Goal: Task Accomplishment & Management: Complete application form

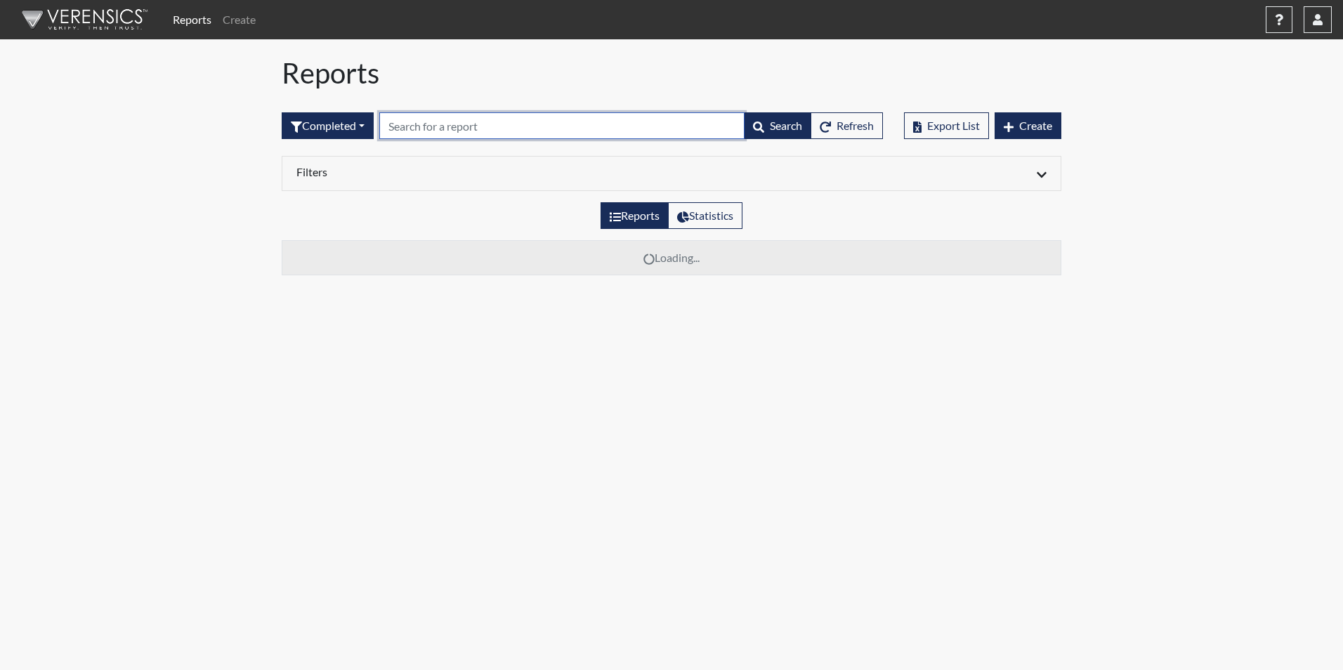
click at [410, 127] on input "text" at bounding box center [561, 125] width 365 height 27
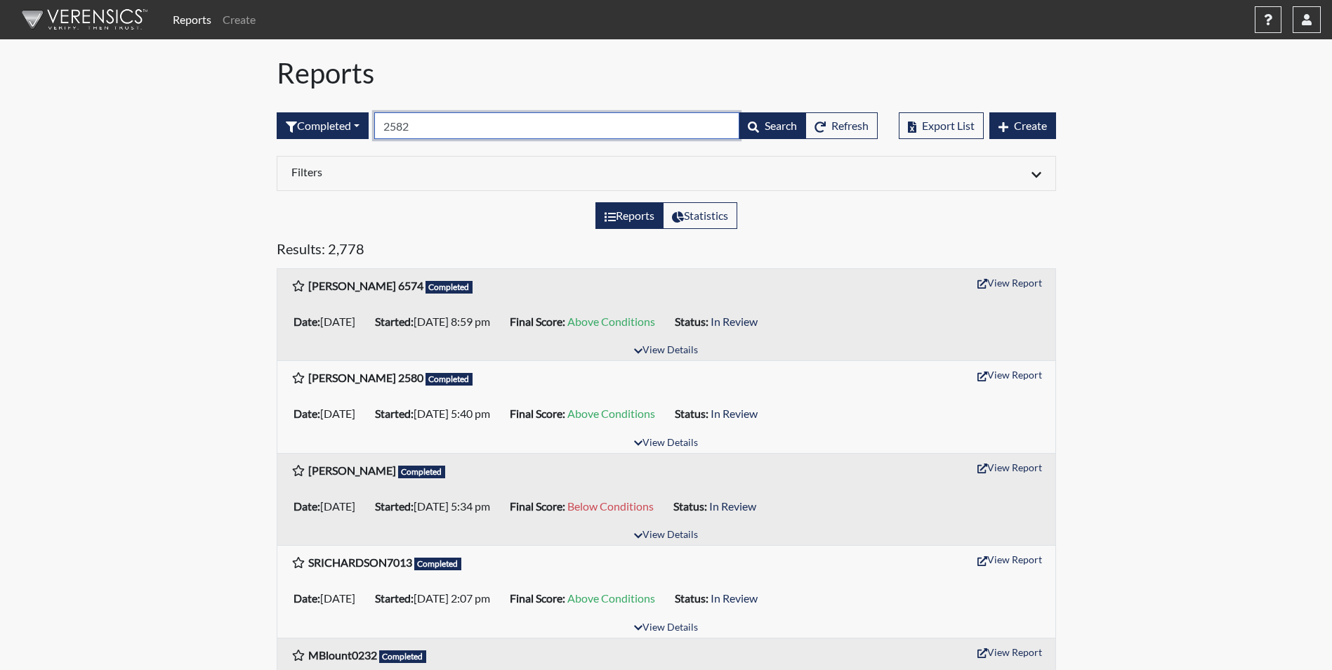
type input "2582"
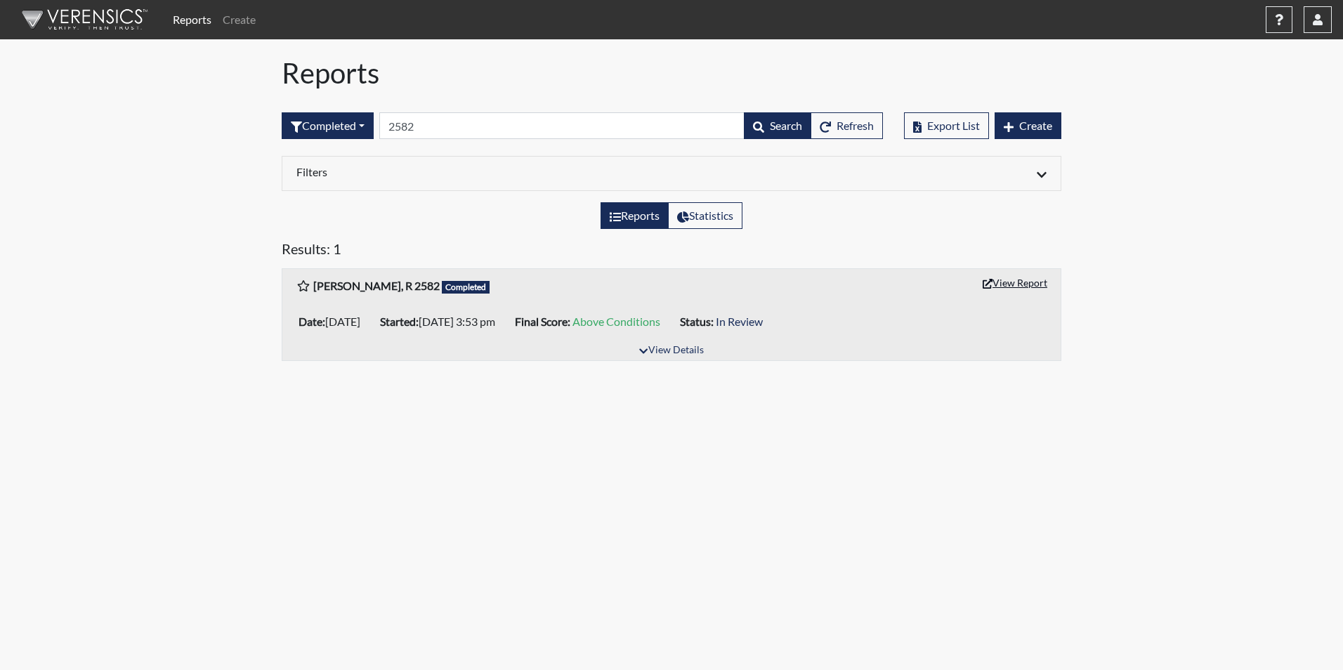
click at [1017, 279] on button "View Report" at bounding box center [1014, 283] width 77 height 22
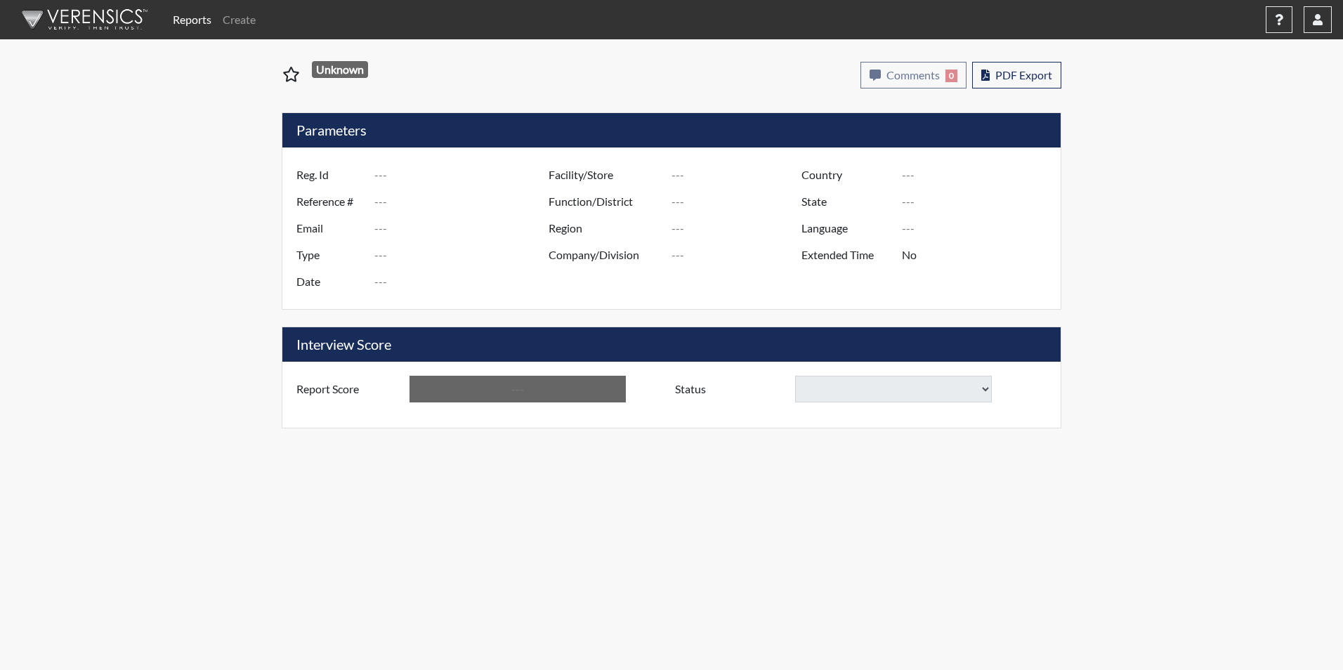
type input "[PERSON_NAME], R 2582"
type input "51115"
type input "[EMAIL_ADDRESS][DOMAIN_NAME]"
type input "Corrections Pre-Employment"
type input "[DATE]"
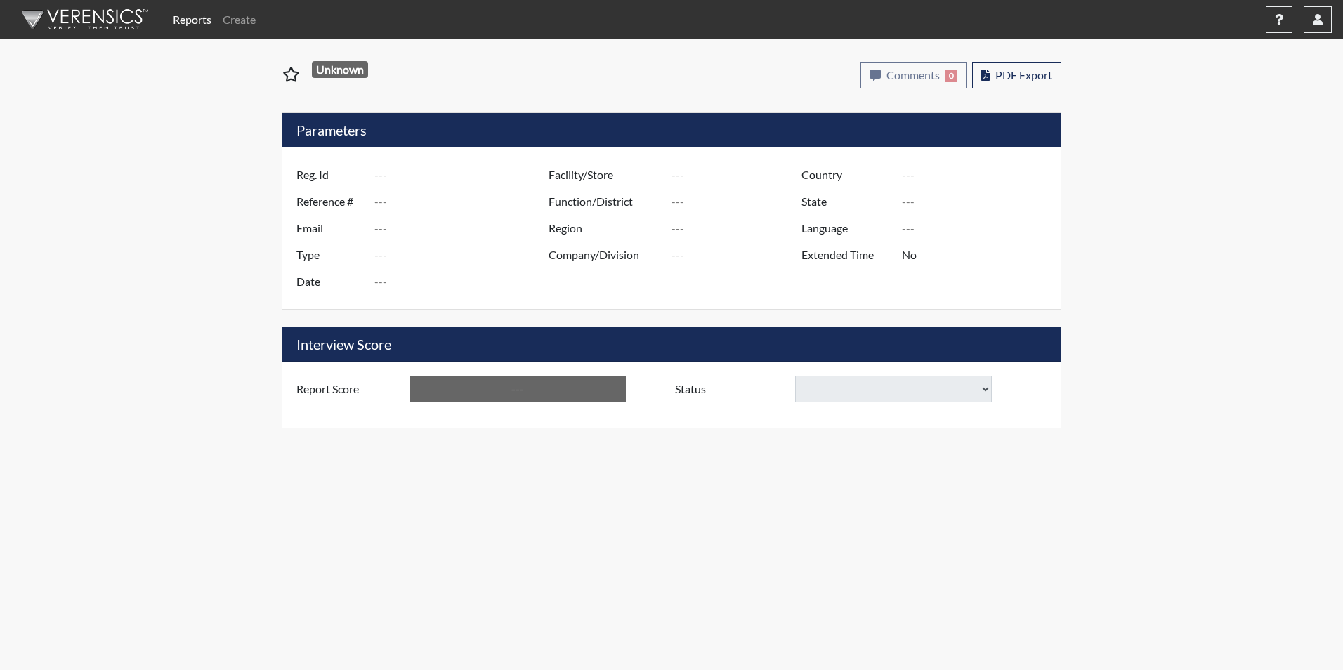
type input "Kershaw CI"
type input "[GEOGRAPHIC_DATA]"
type input "[US_STATE]"
type input "English"
type input "Yes"
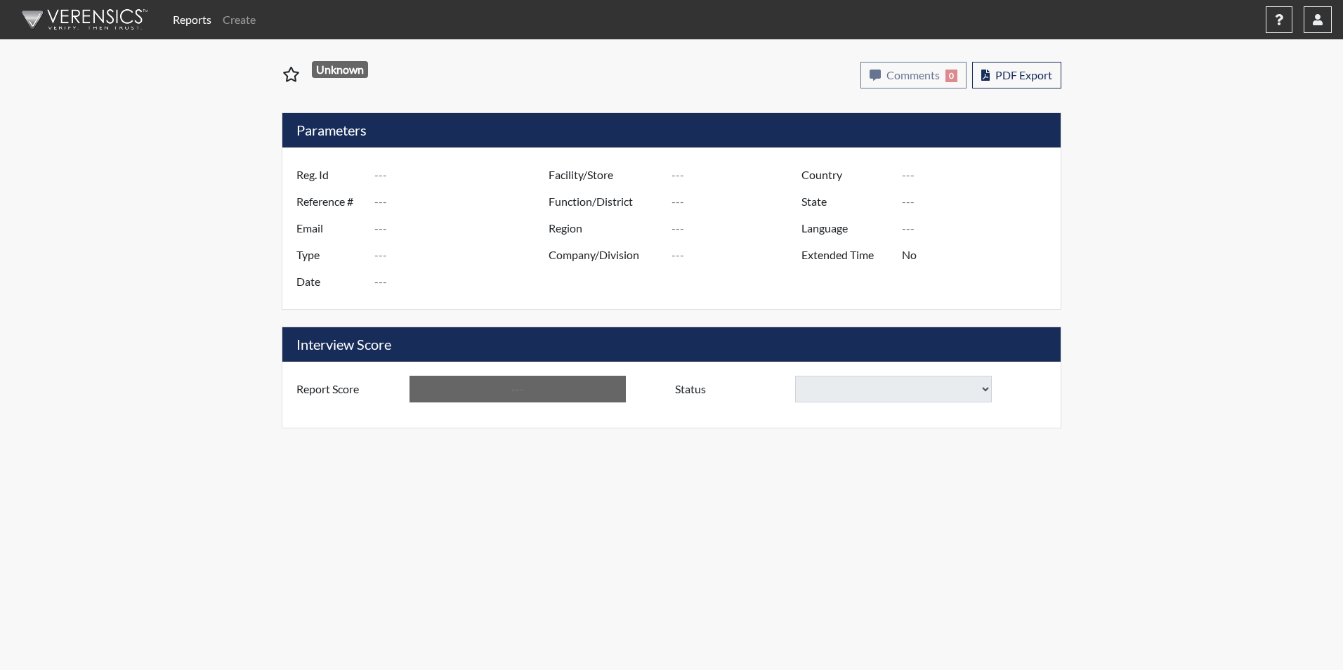
type input "Above Conditions"
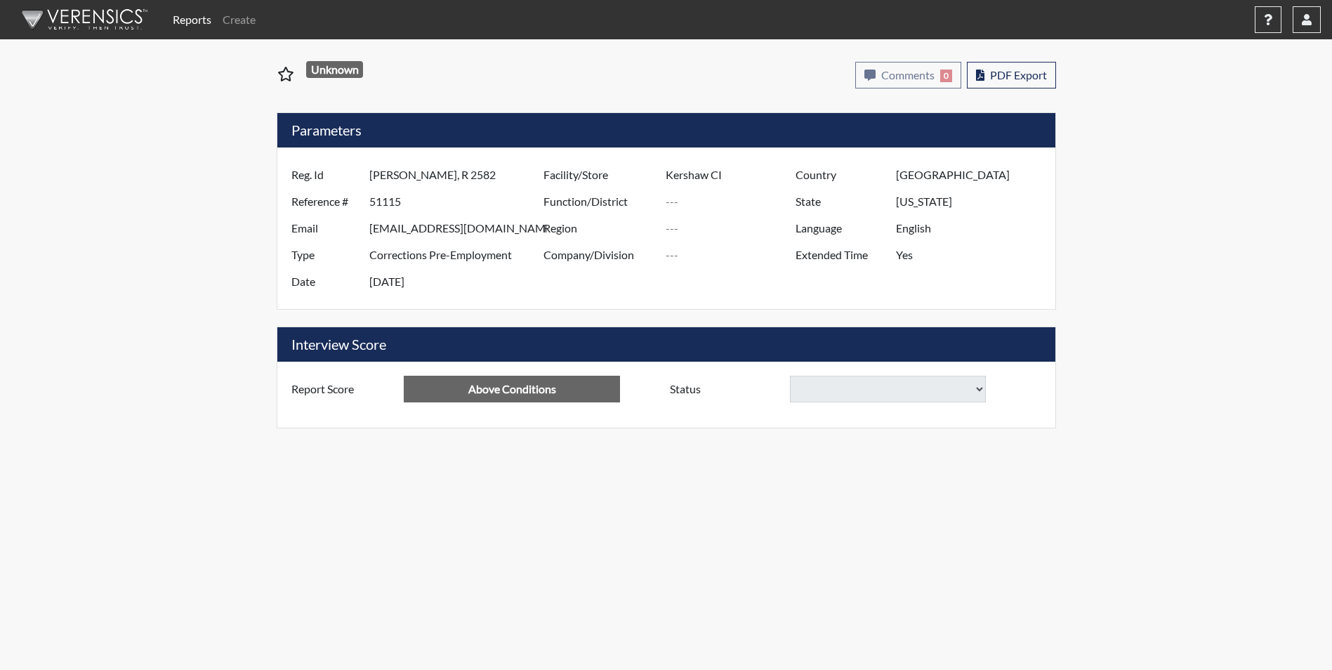
select select
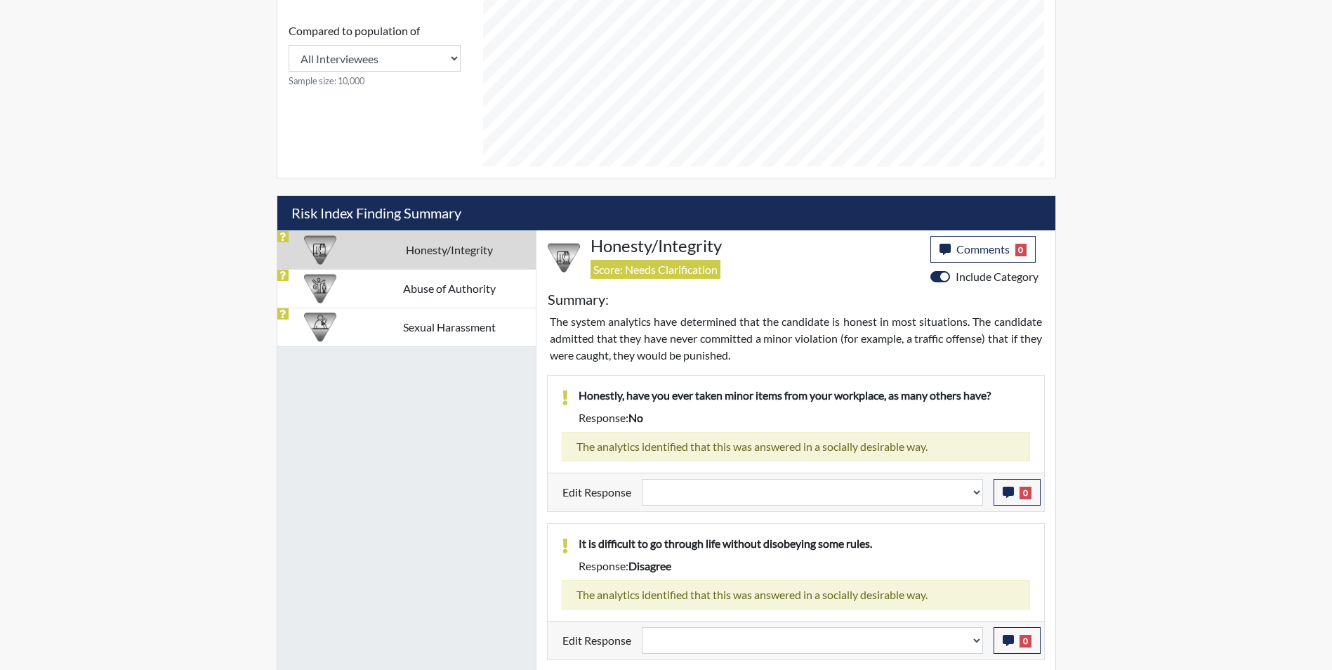
scroll to position [709, 0]
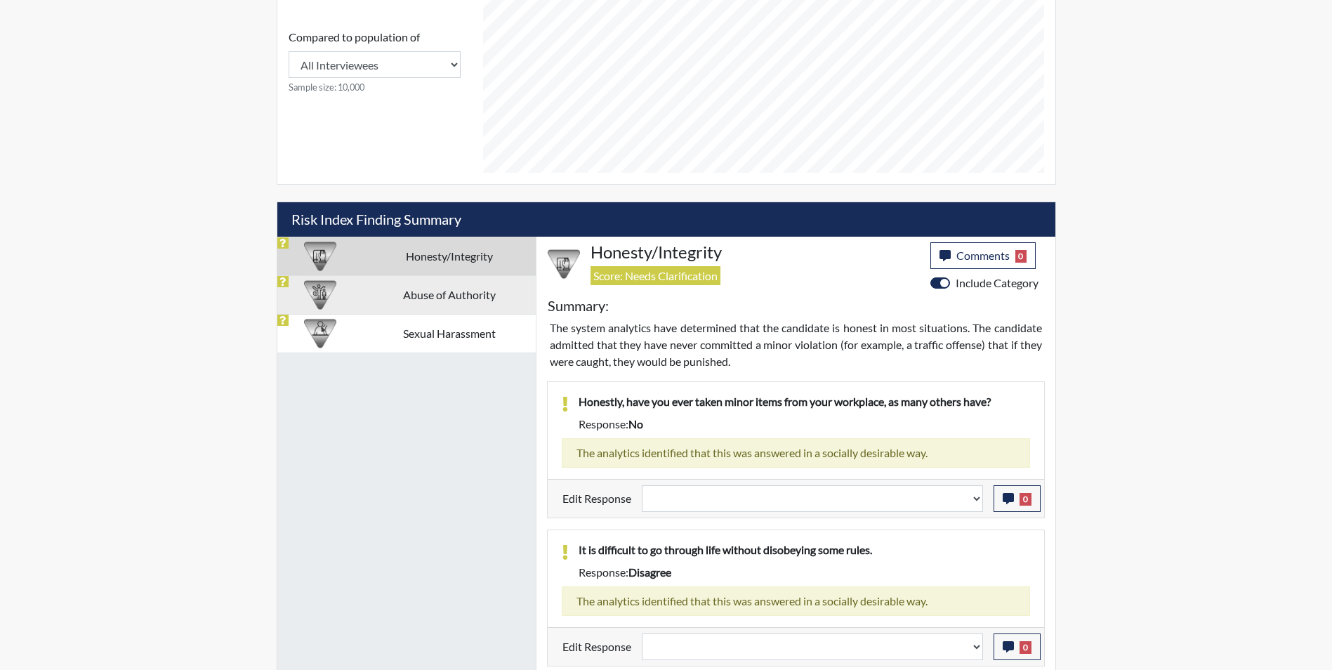
click at [389, 295] on td "Abuse of Authority" at bounding box center [449, 294] width 173 height 39
select select
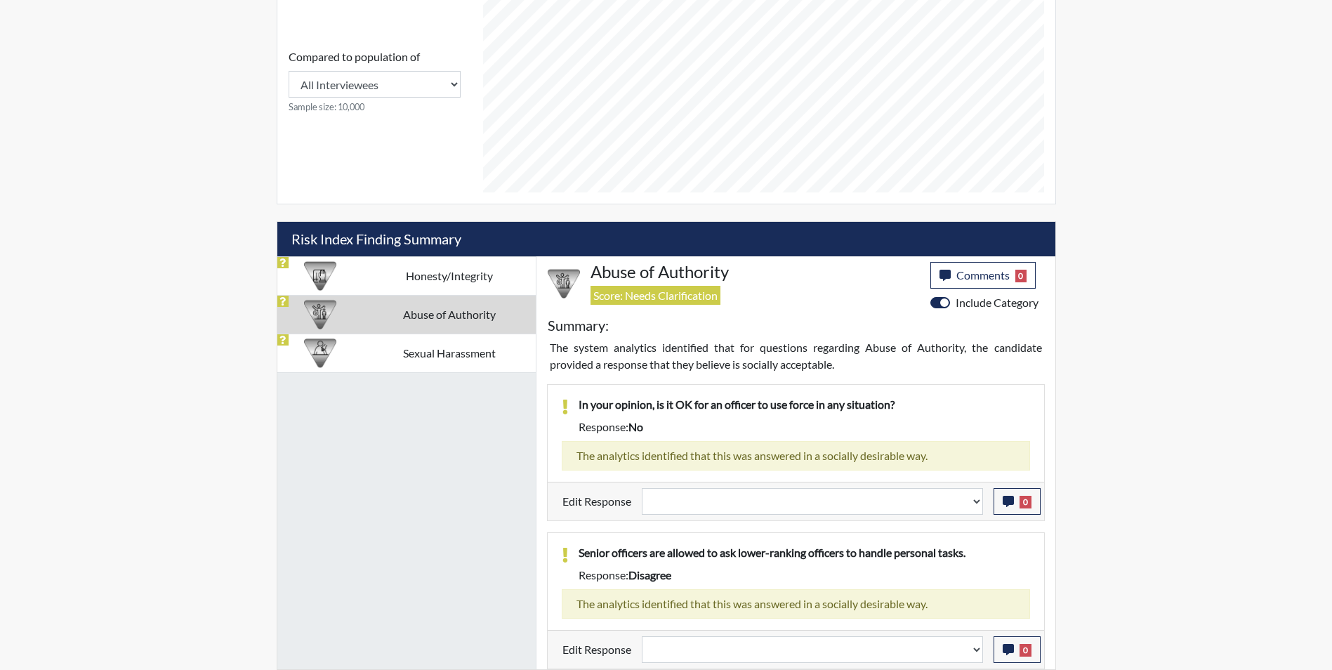
scroll to position [689, 0]
click at [456, 357] on td "Sexual Harassment" at bounding box center [449, 353] width 173 height 39
select select
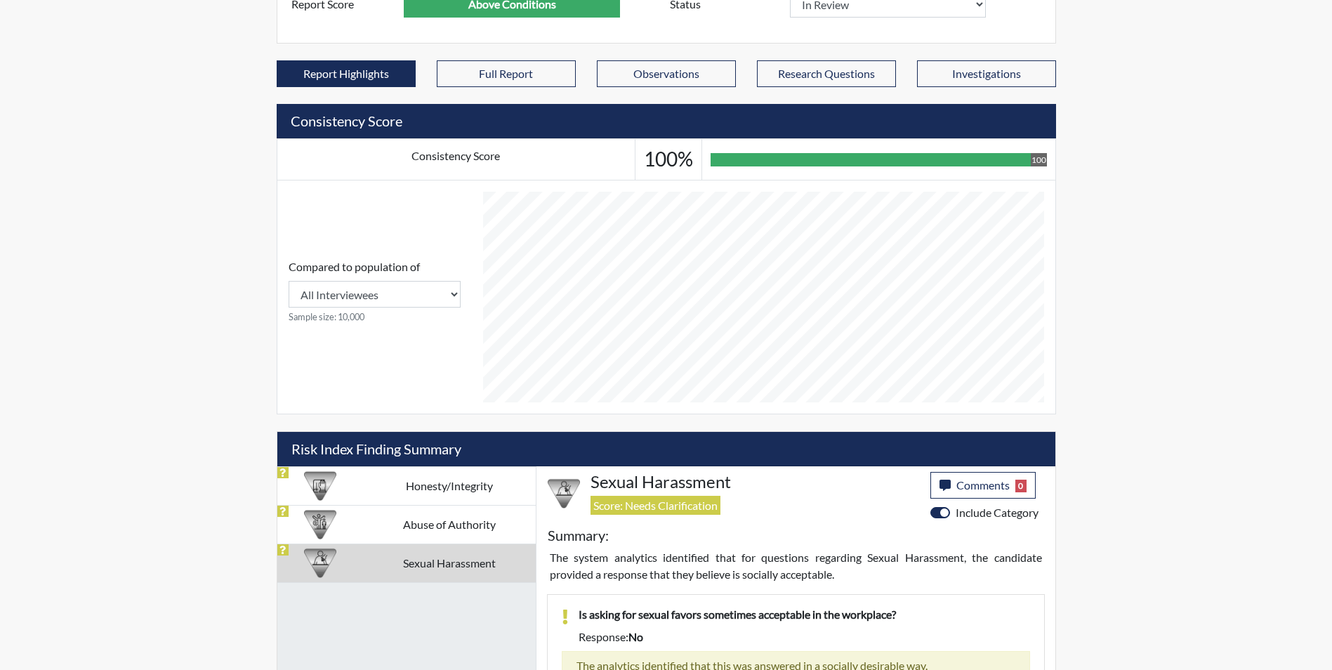
scroll to position [478, 0]
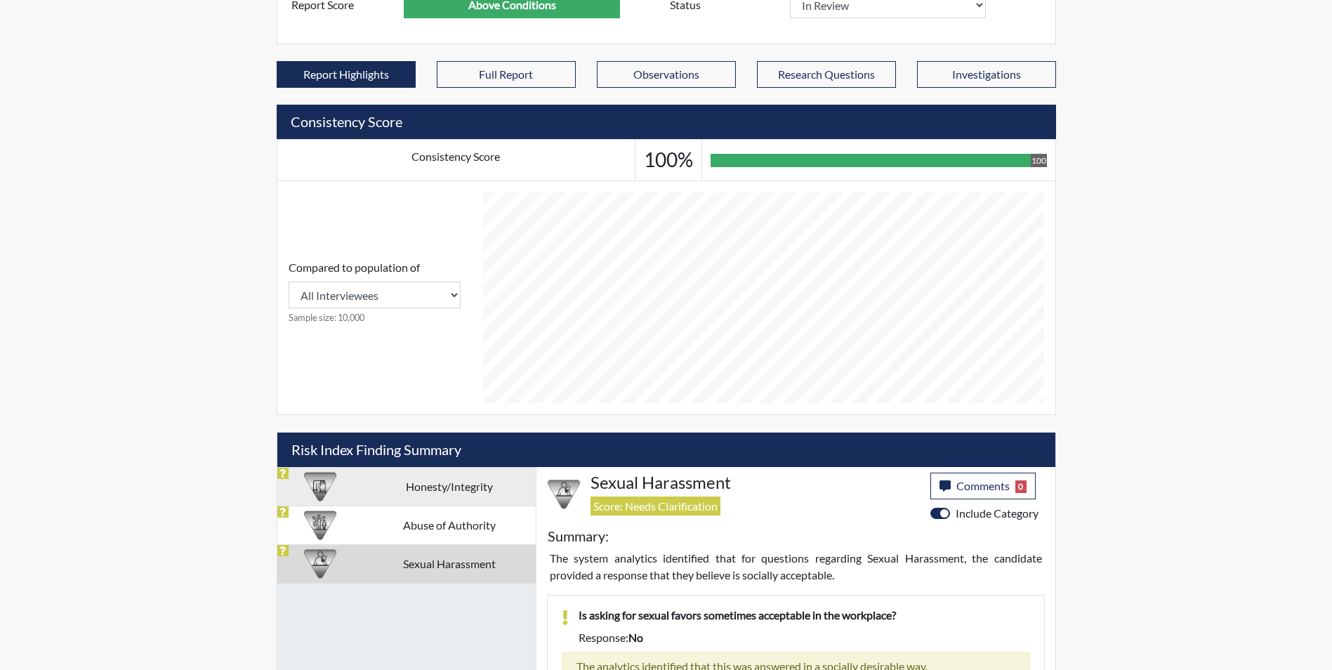
click at [452, 492] on td "Honesty/Integrity" at bounding box center [449, 486] width 173 height 39
select select
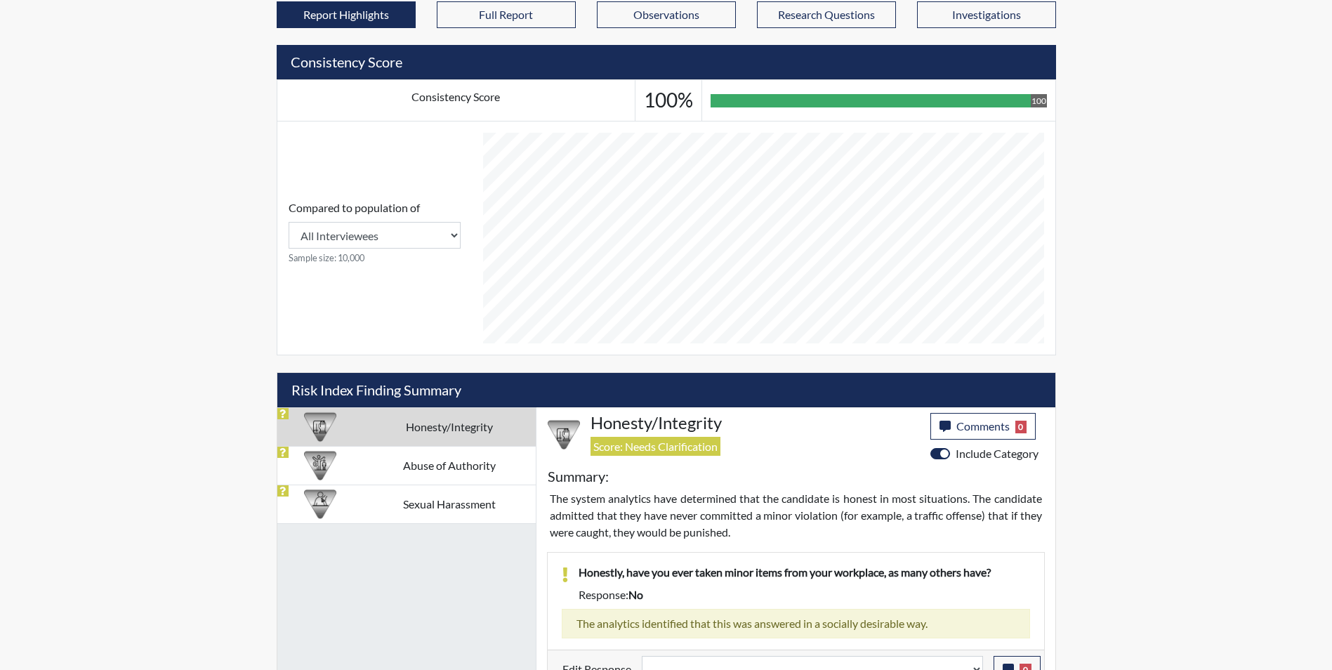
scroll to position [619, 0]
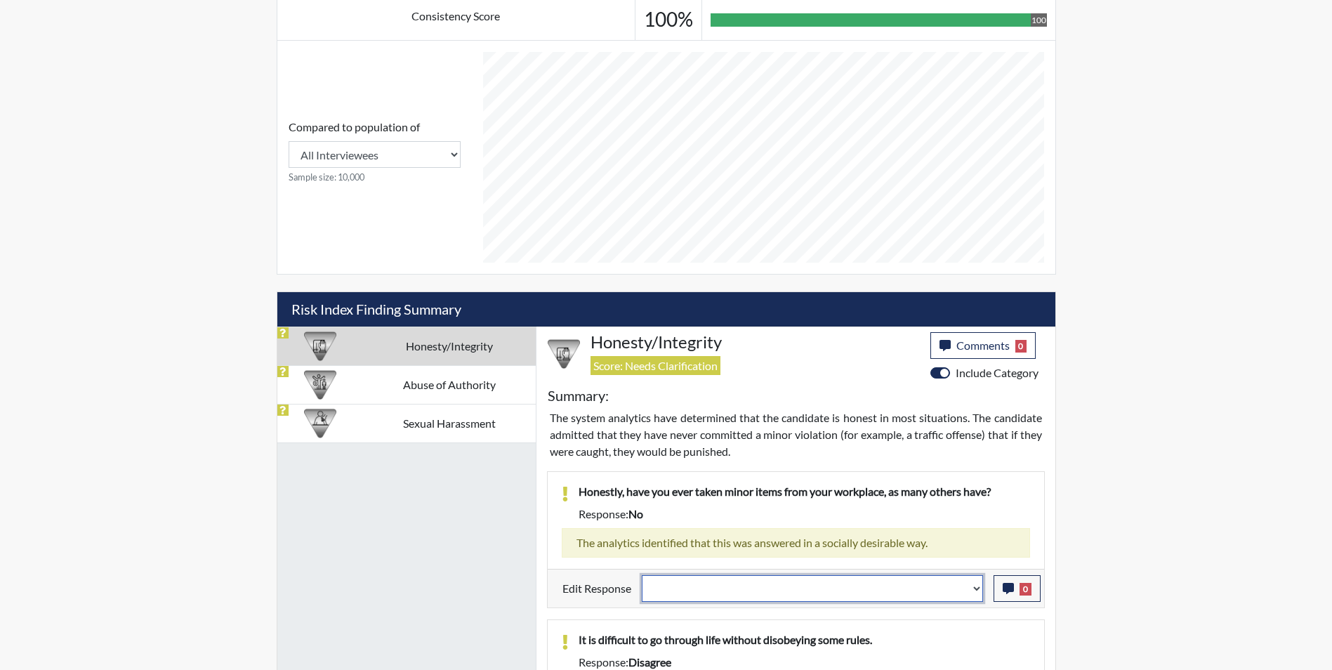
click at [690, 588] on select "Question is not relevant. Results will be updated. Reasonable explanation provi…" at bounding box center [812, 588] width 341 height 27
select select "reasonable-explanation-provided"
click at [642, 575] on select "Question is not relevant. Results will be updated. Reasonable explanation provi…" at bounding box center [812, 588] width 341 height 27
select select
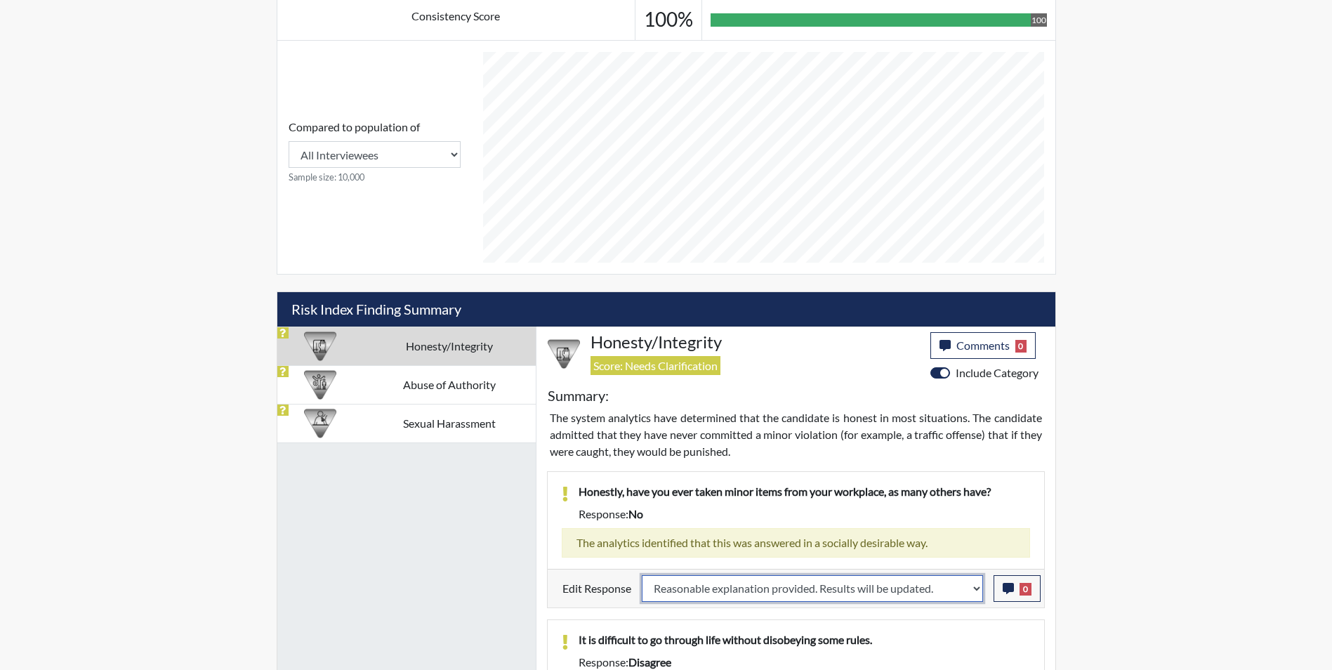
select select
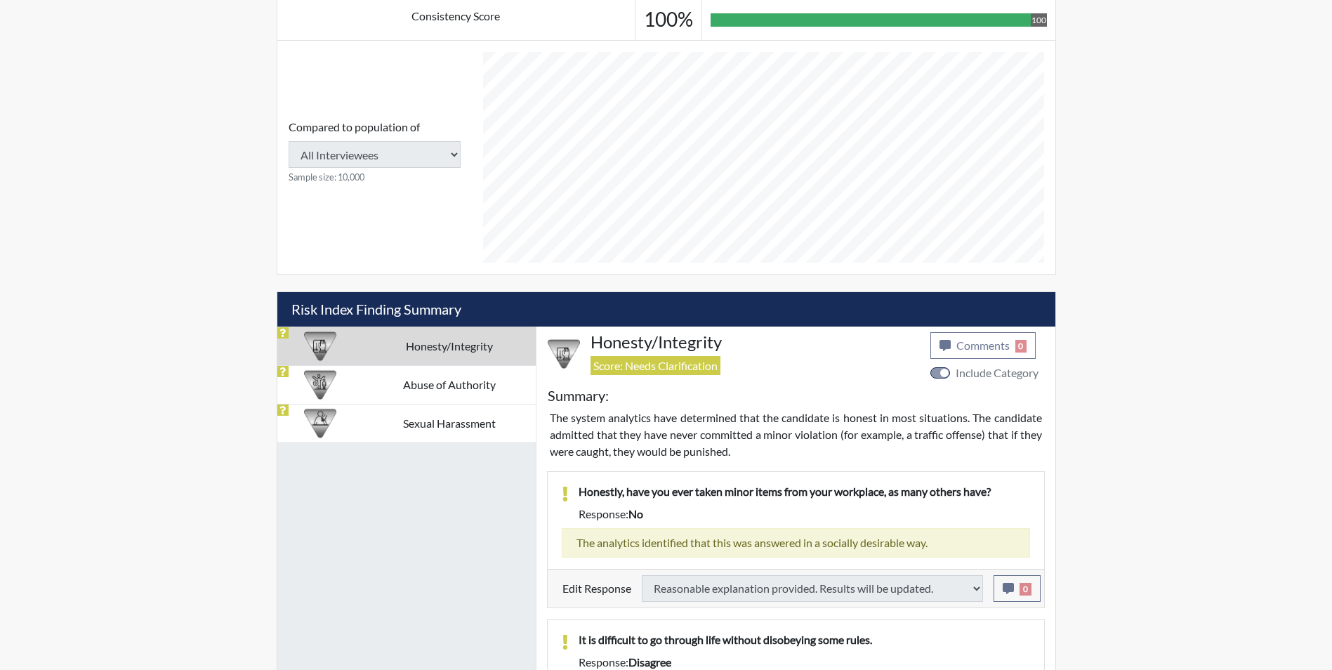
select select
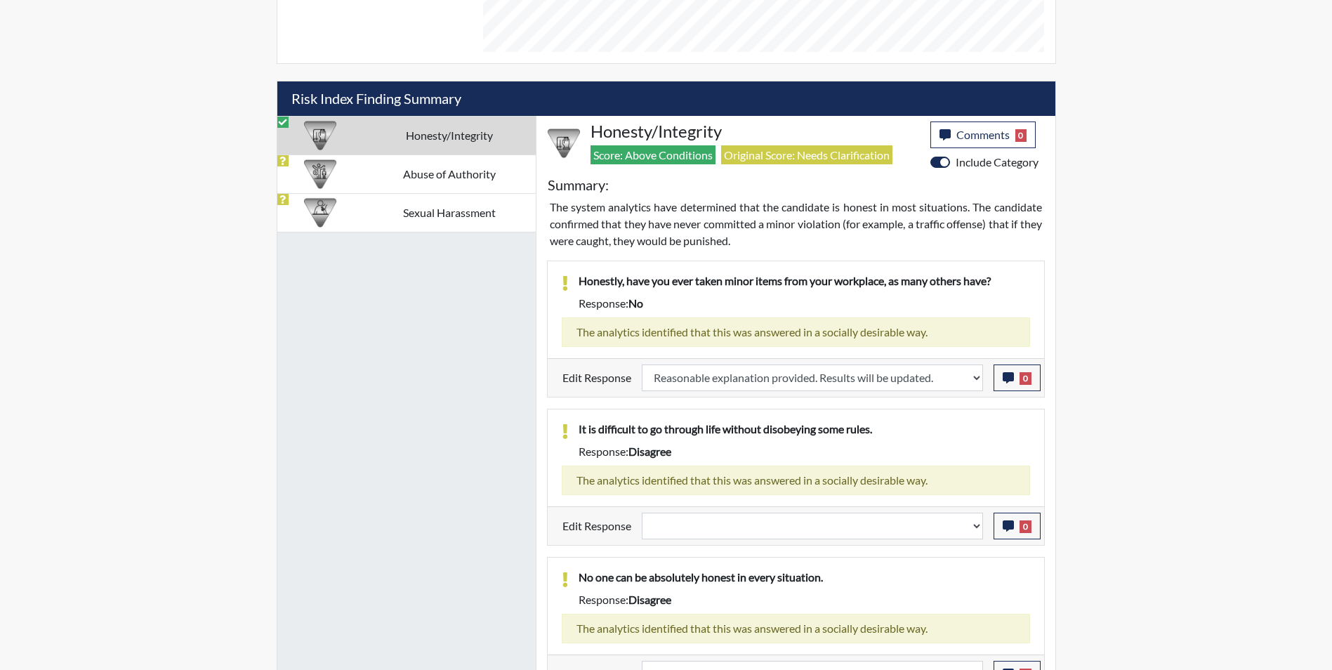
scroll to position [233, 584]
click at [678, 527] on select "Question is not relevant. Results will be updated. Reasonable explanation provi…" at bounding box center [812, 526] width 341 height 27
select select "reasonable-explanation-provided"
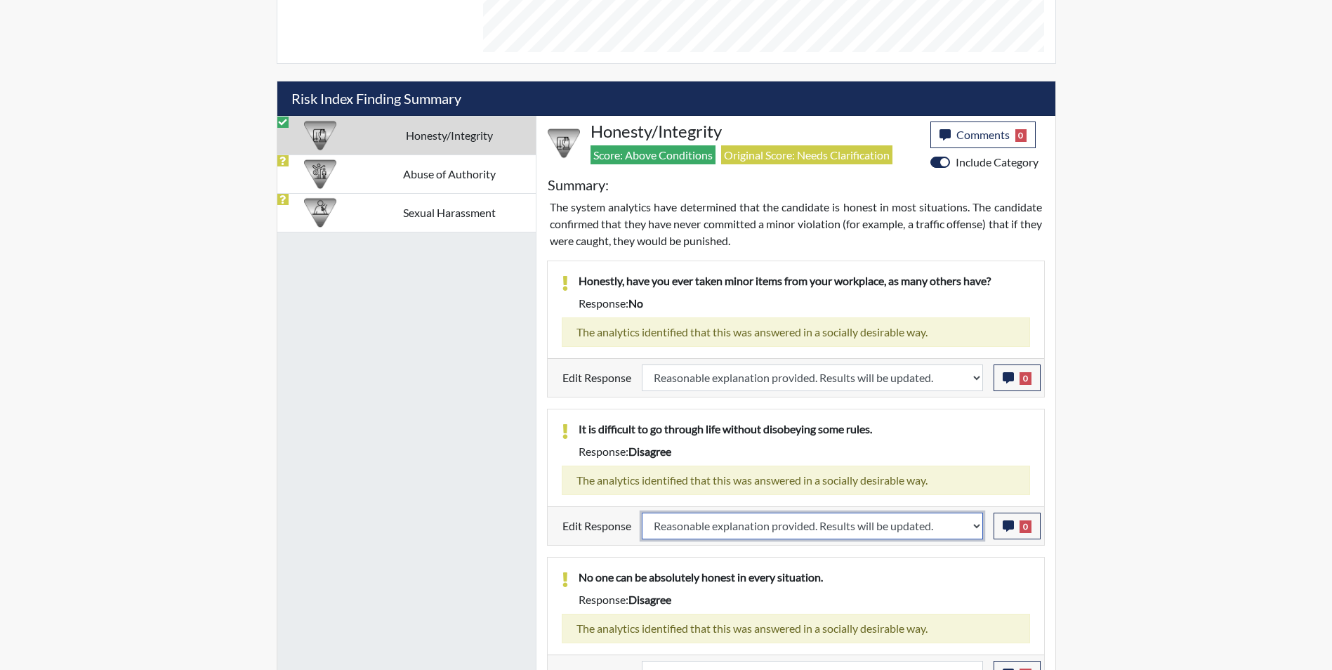
click at [642, 513] on select "Question is not relevant. Results will be updated. Reasonable explanation provi…" at bounding box center [812, 526] width 341 height 27
select select
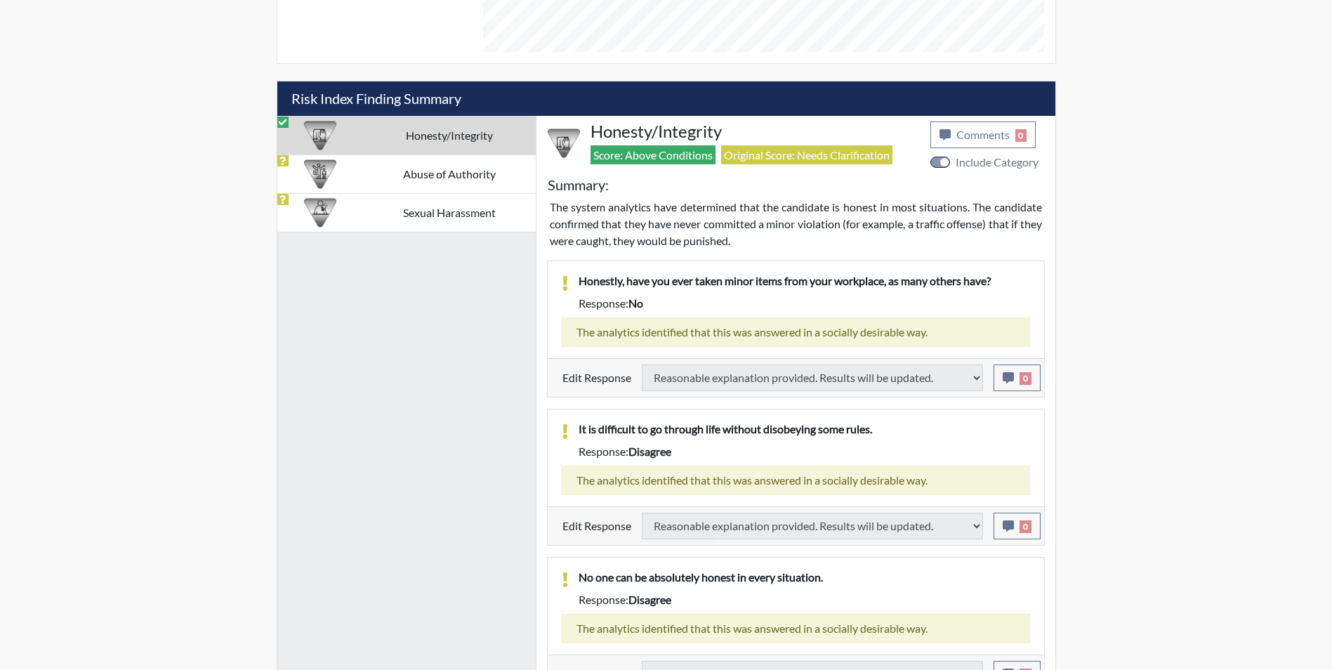
select select
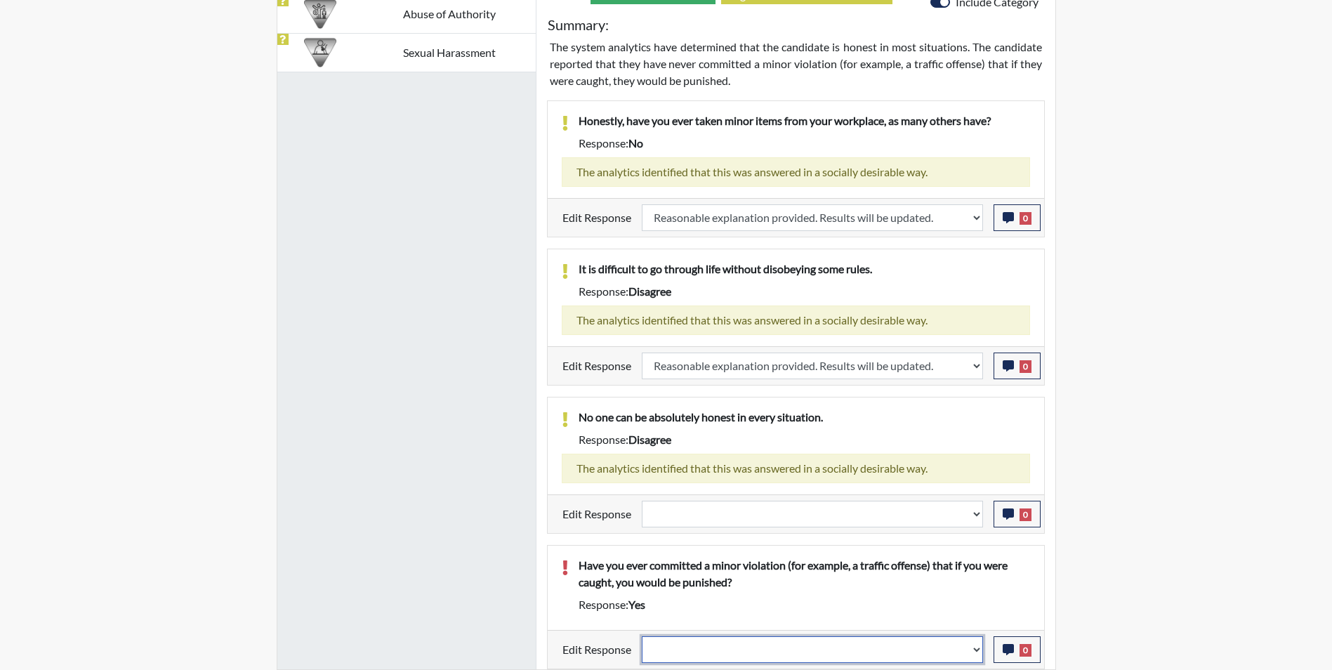
click at [681, 647] on select "Question is not relevant. Results will be updated. Reasonable explanation provi…" at bounding box center [812, 649] width 341 height 27
select select "reasonable-explanation-provided"
click at [642, 636] on select "Question is not relevant. Results will be updated. Reasonable explanation provi…" at bounding box center [812, 649] width 341 height 27
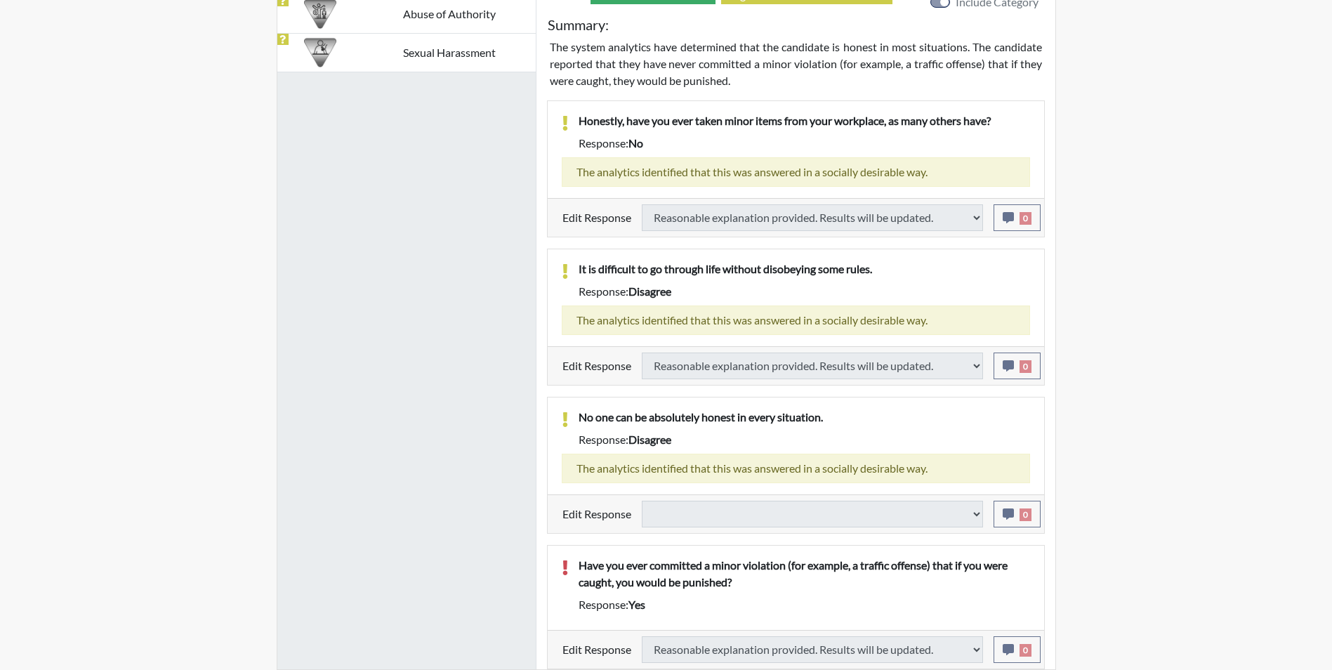
select select
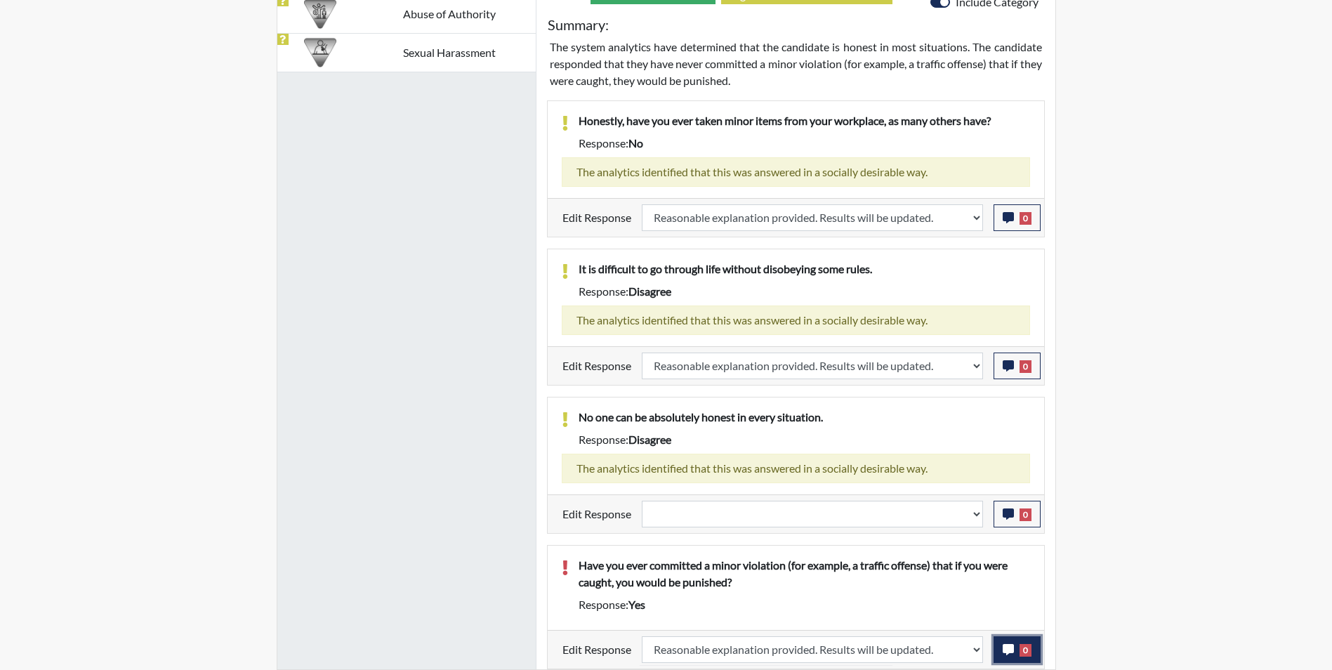
click at [1006, 645] on icon "button" at bounding box center [1008, 649] width 11 height 11
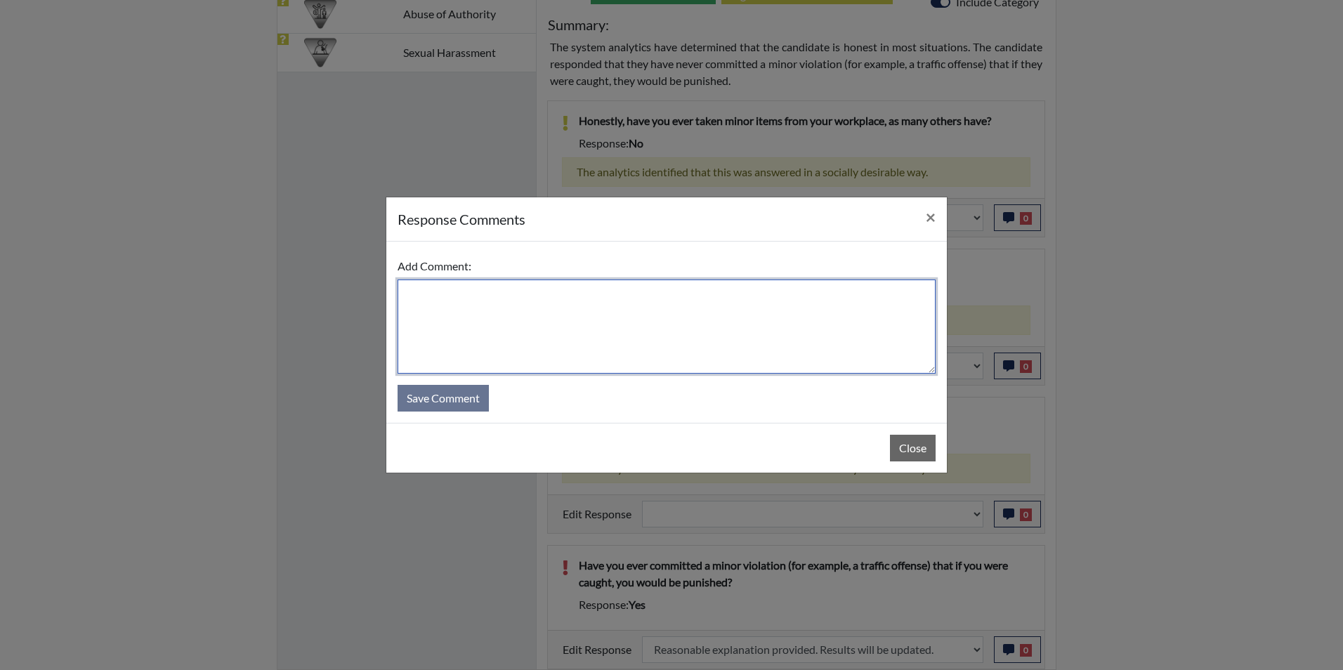
click at [509, 316] on textarea at bounding box center [666, 326] width 538 height 94
type textarea "Traffic violation"
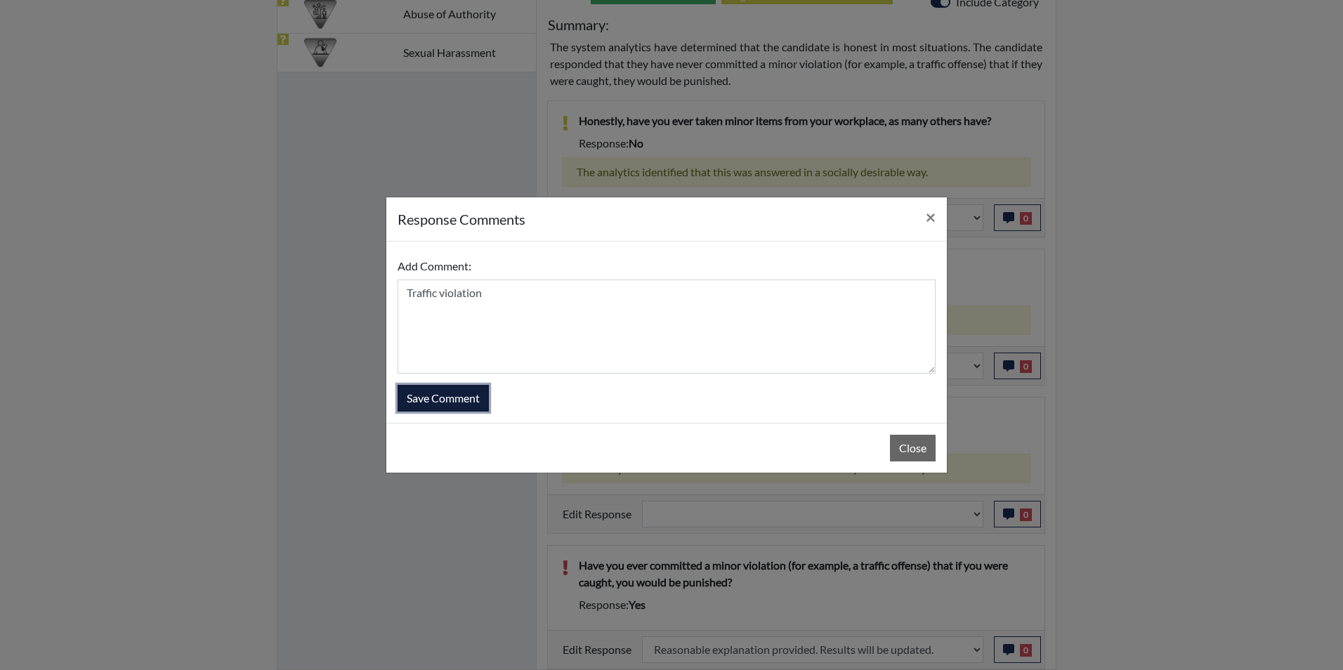
click at [472, 400] on button "Save Comment" at bounding box center [442, 398] width 91 height 27
select select
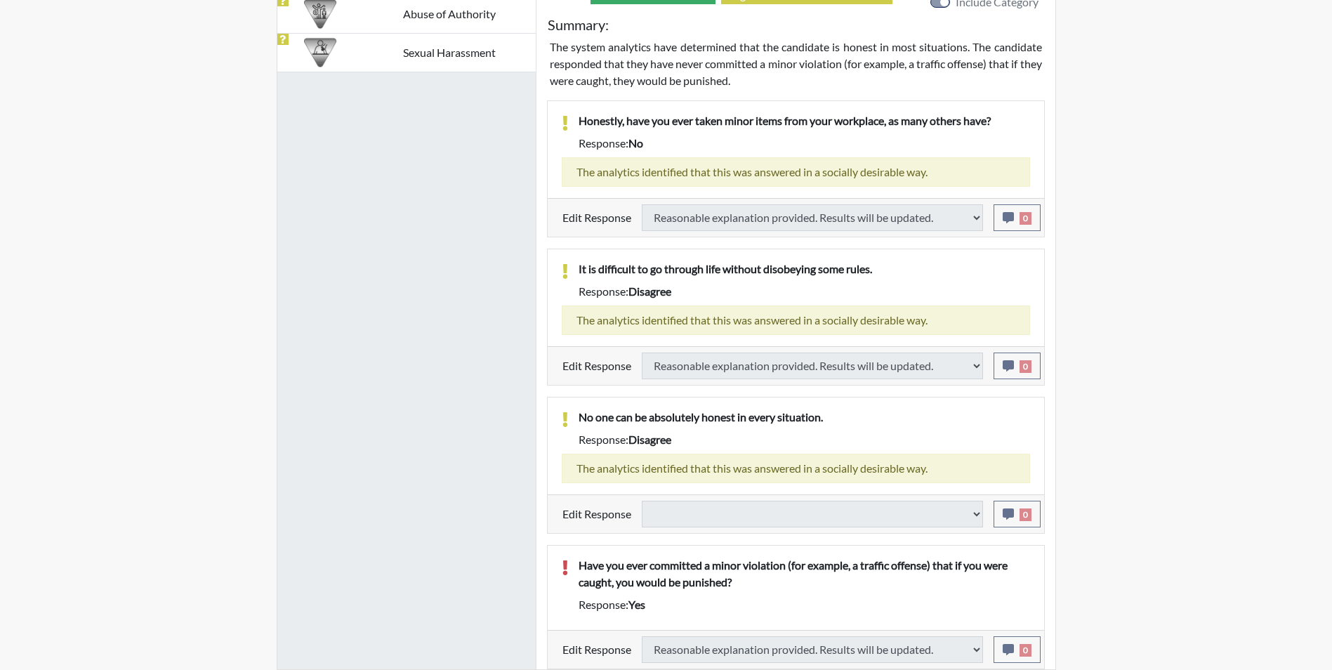
select select
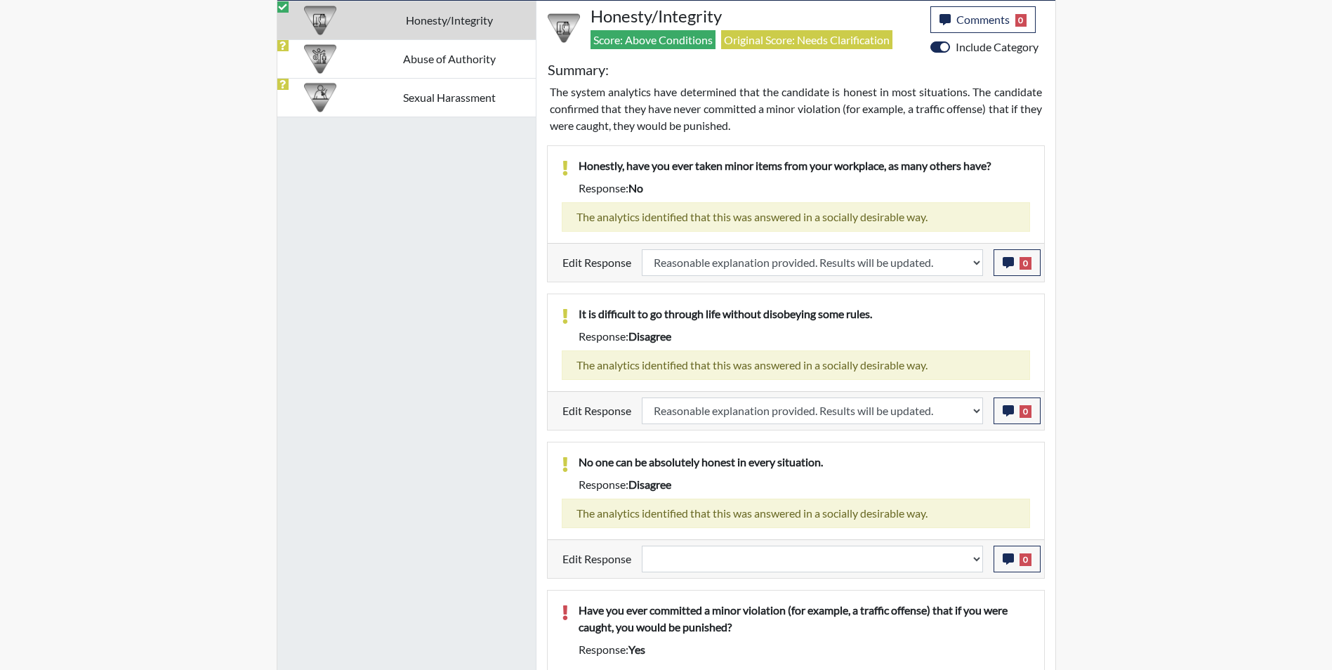
scroll to position [779, 0]
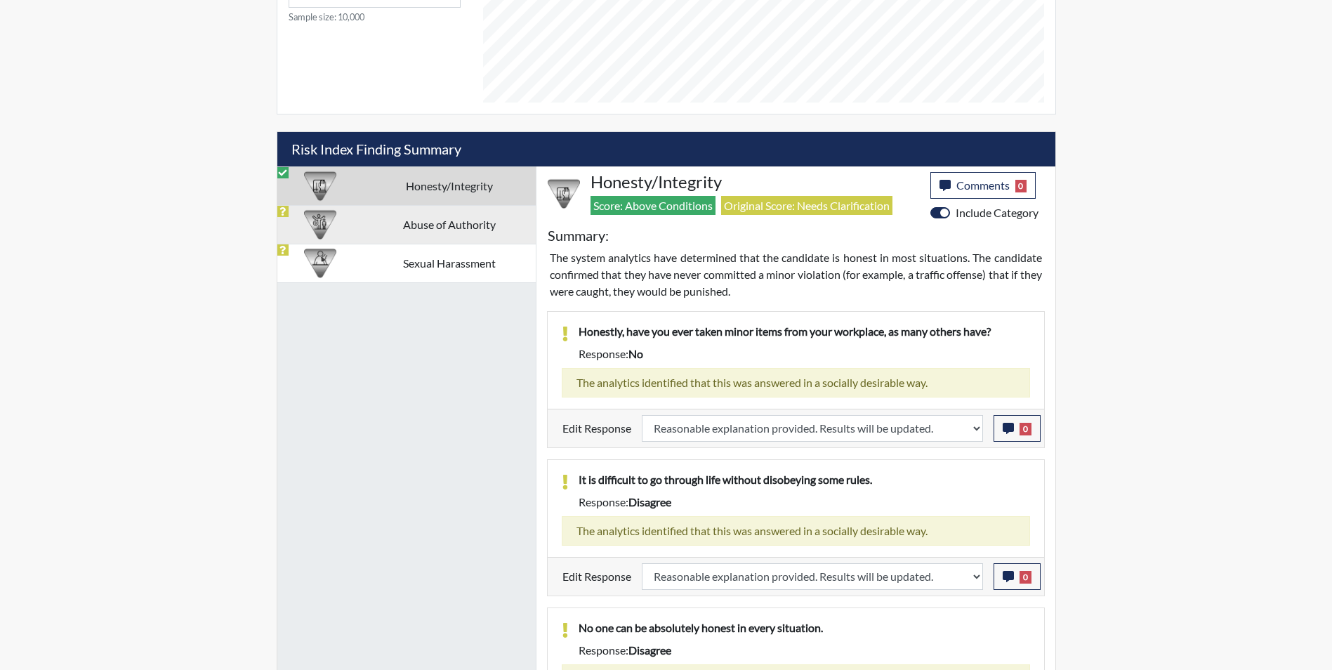
click at [387, 220] on td "Abuse of Authority" at bounding box center [449, 224] width 173 height 39
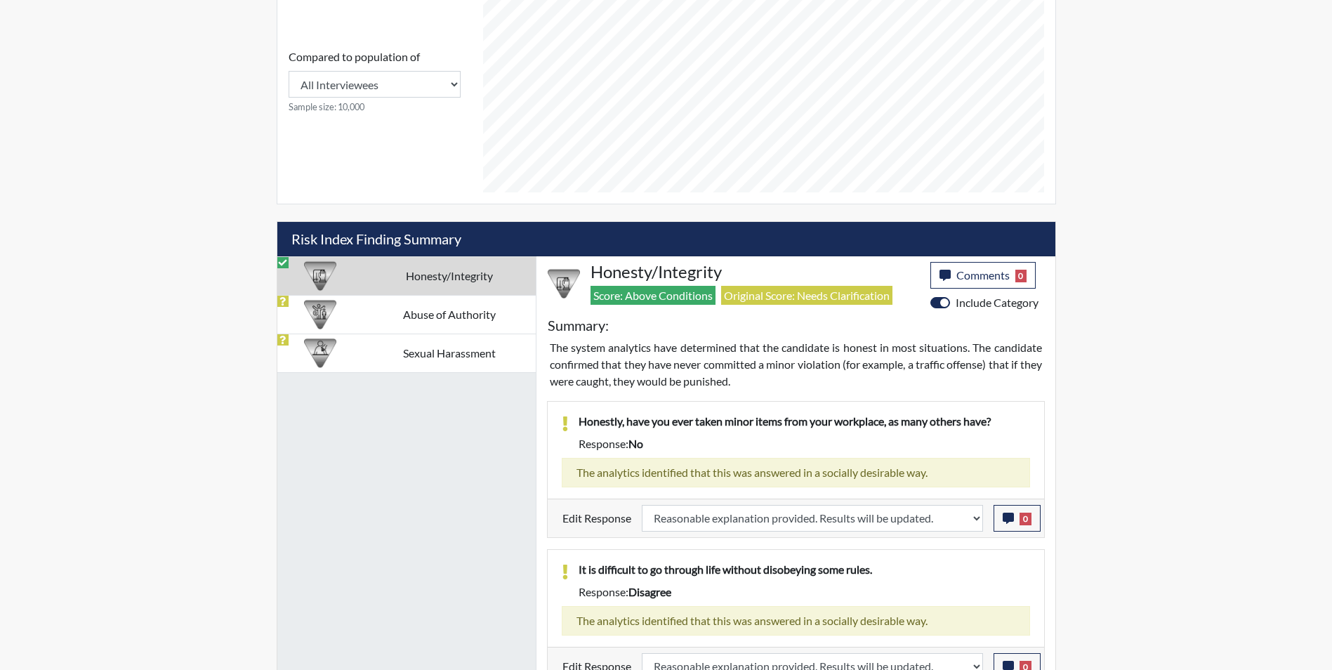
select select
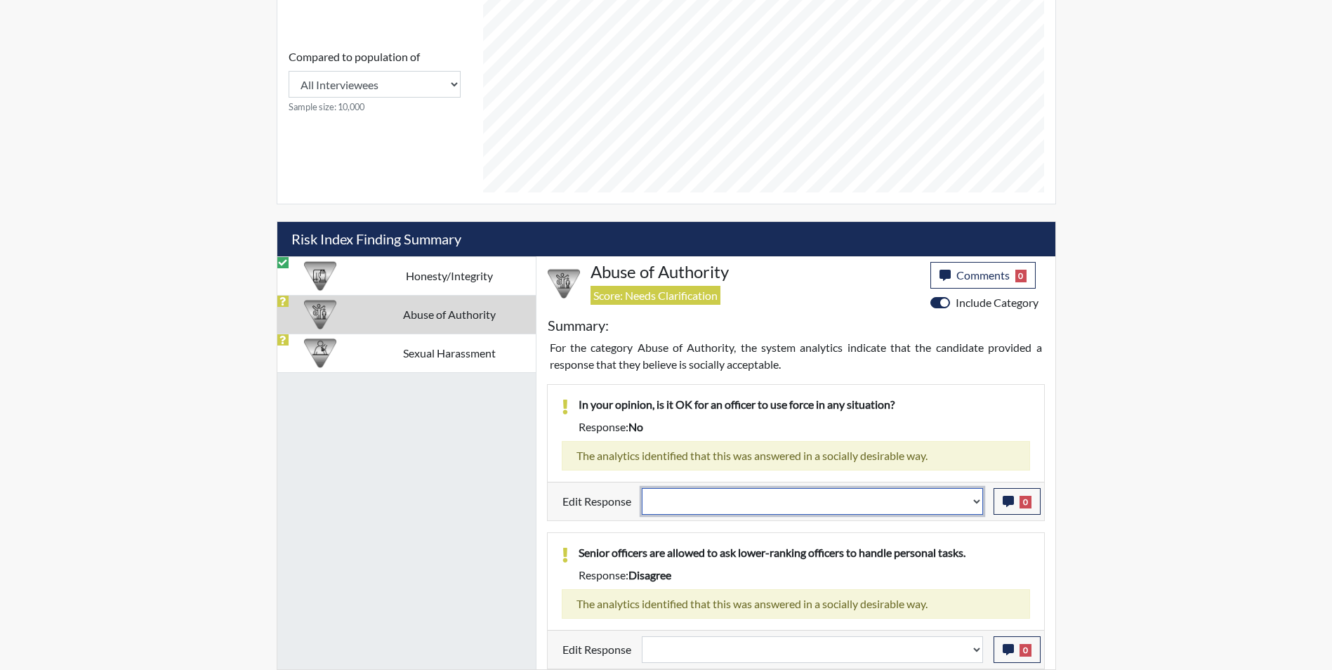
click at [694, 501] on select "Question is not relevant. Results will be updated. Reasonable explanation provi…" at bounding box center [812, 501] width 341 height 27
select select "reasonable-explanation-provided"
click at [642, 488] on select "Question is not relevant. Results will be updated. Reasonable explanation provi…" at bounding box center [812, 501] width 341 height 27
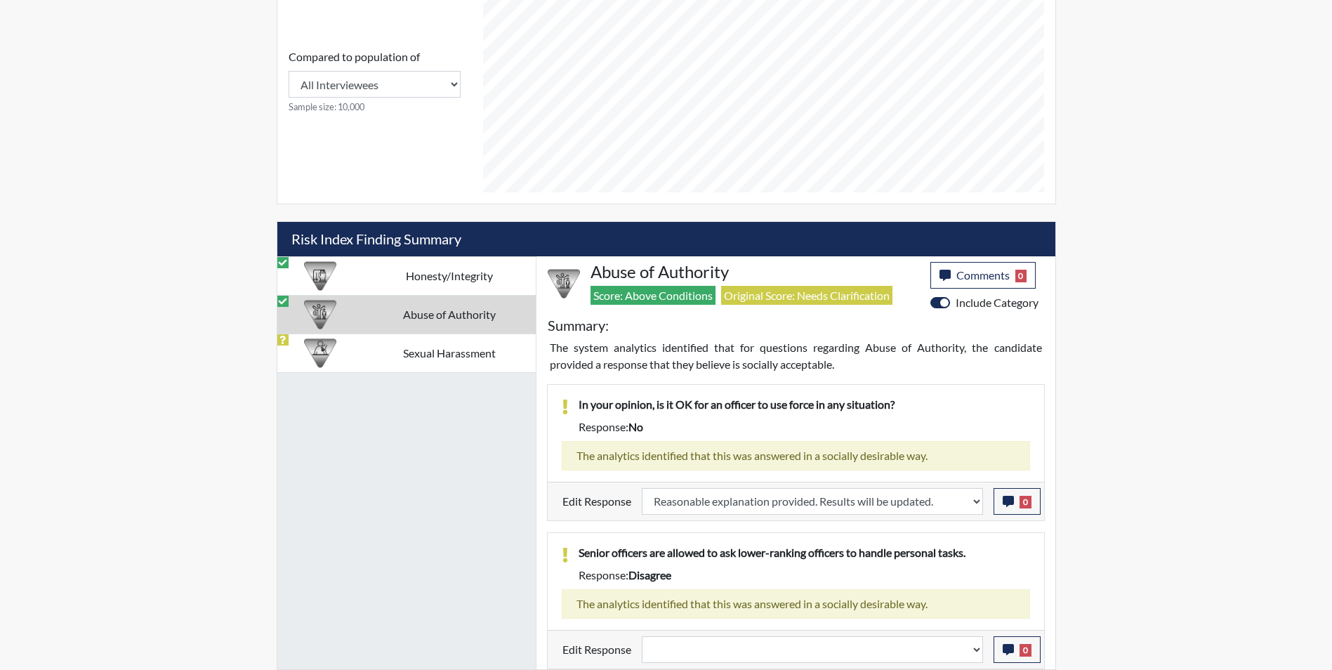
scroll to position [233, 584]
click at [699, 657] on select "Question is not relevant. Results will be updated. Reasonable explanation provi…" at bounding box center [812, 649] width 341 height 27
select select "reasonable-explanation-provided"
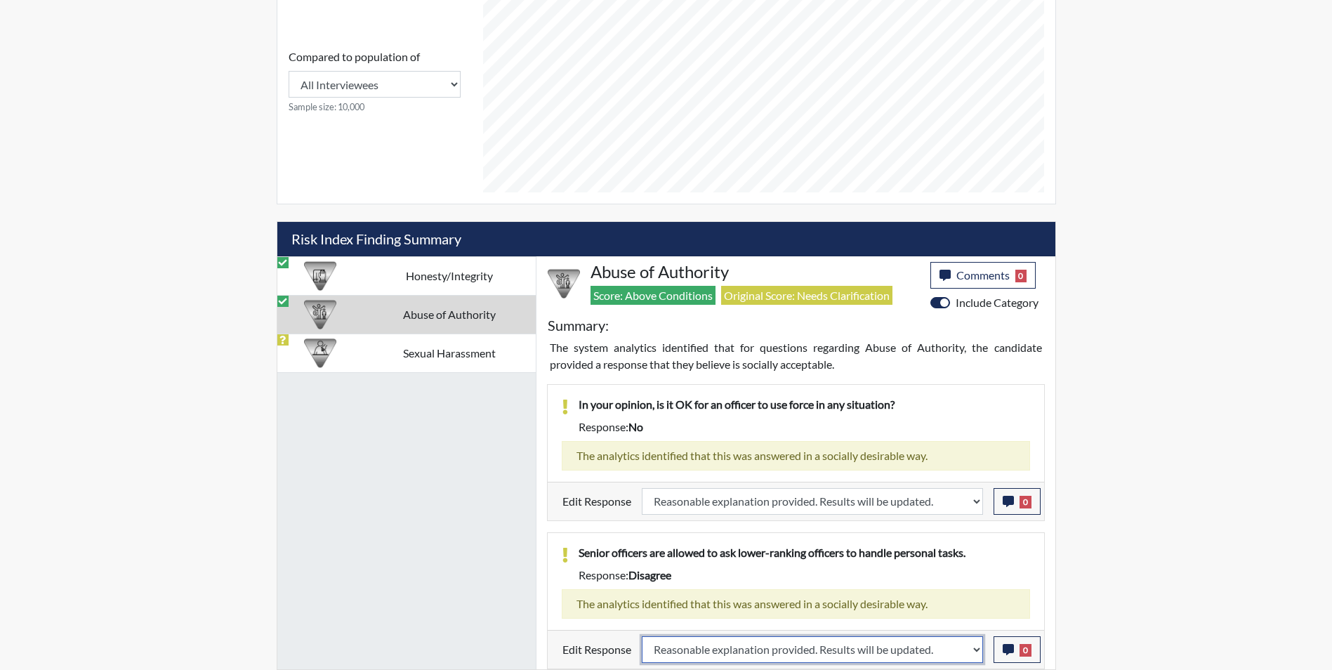
click at [642, 636] on select "Question is not relevant. Results will be updated. Reasonable explanation provi…" at bounding box center [812, 649] width 341 height 27
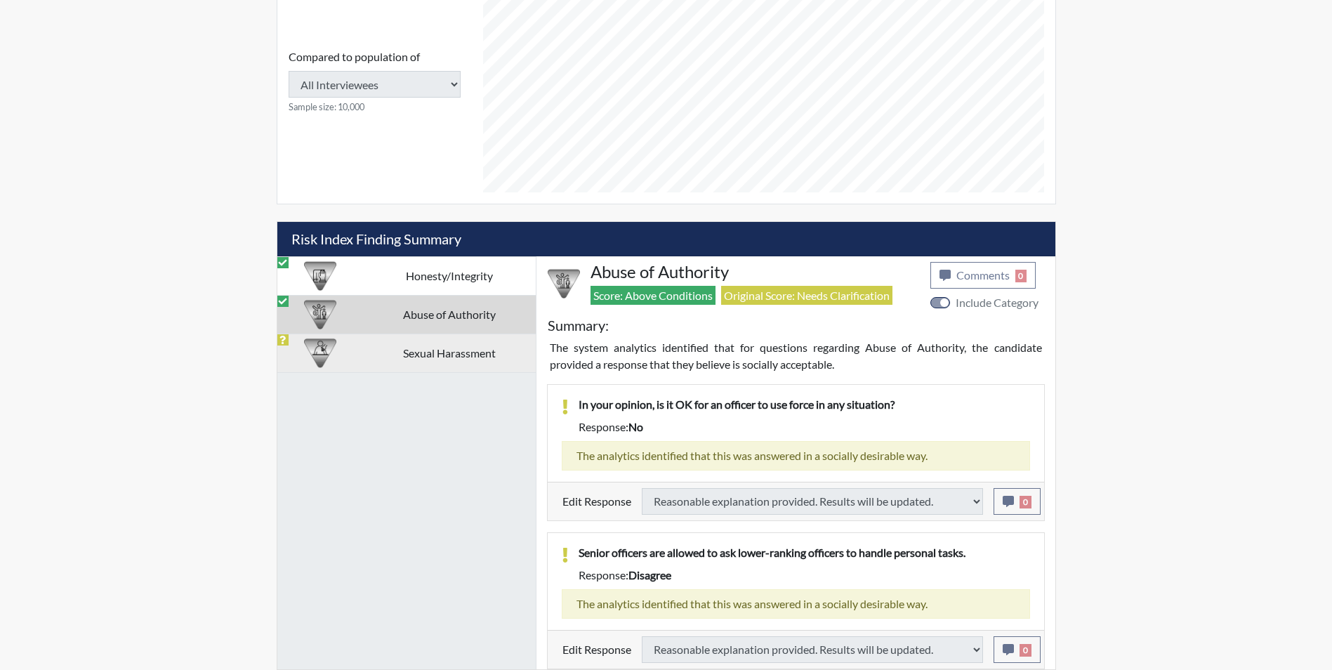
click at [329, 358] on img at bounding box center [320, 353] width 32 height 32
select select
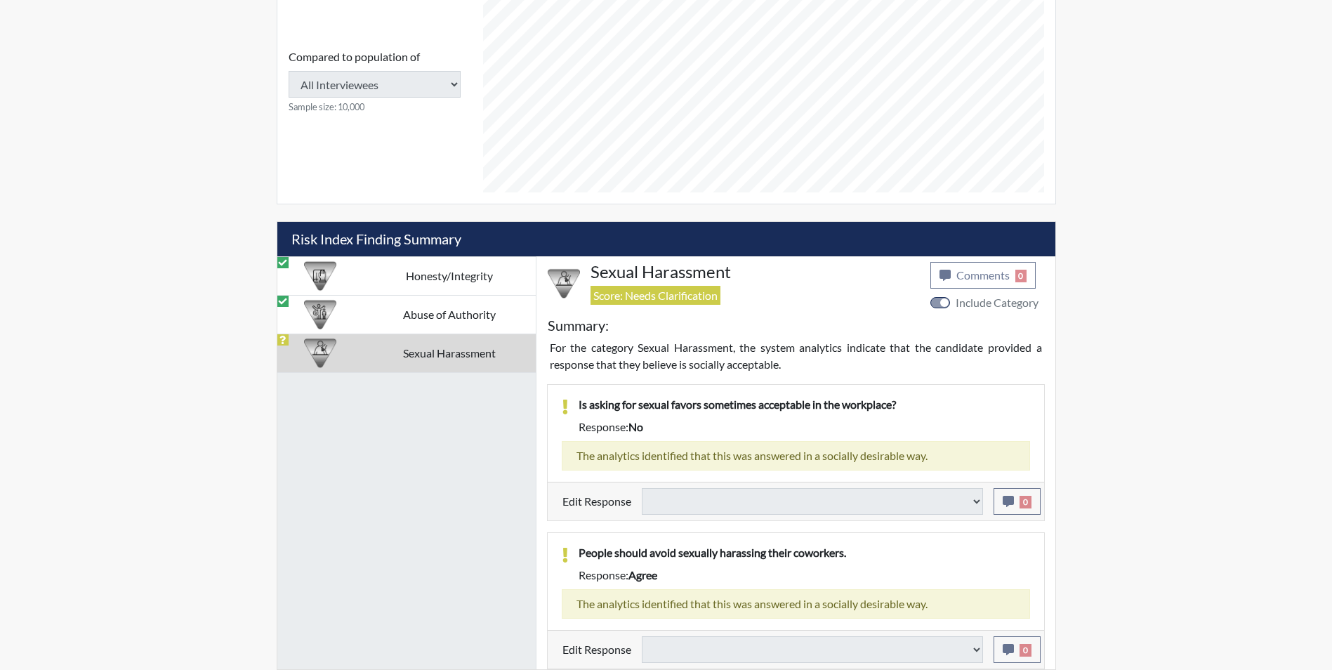
select select
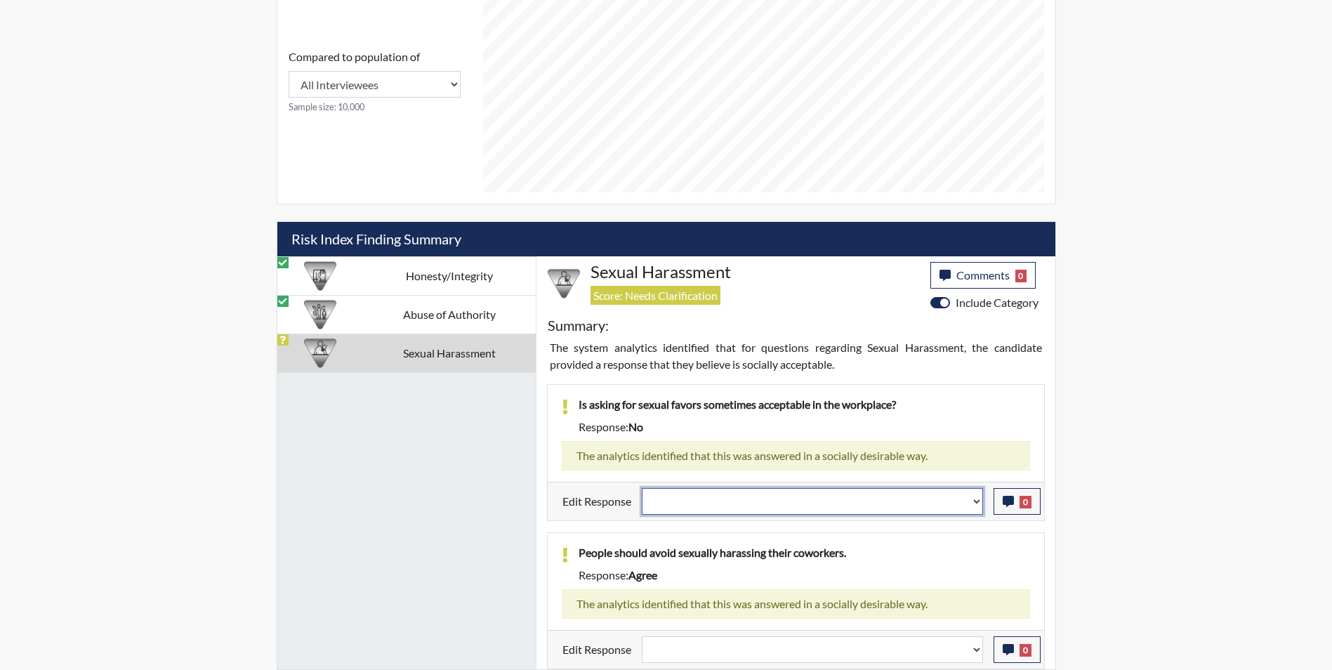
click at [674, 505] on select "Question is not relevant. Results will be updated. Reasonable explanation provi…" at bounding box center [812, 501] width 341 height 27
select select "reasonable-explanation-provided"
click at [642, 488] on select "Question is not relevant. Results will be updated. Reasonable explanation provi…" at bounding box center [812, 501] width 341 height 27
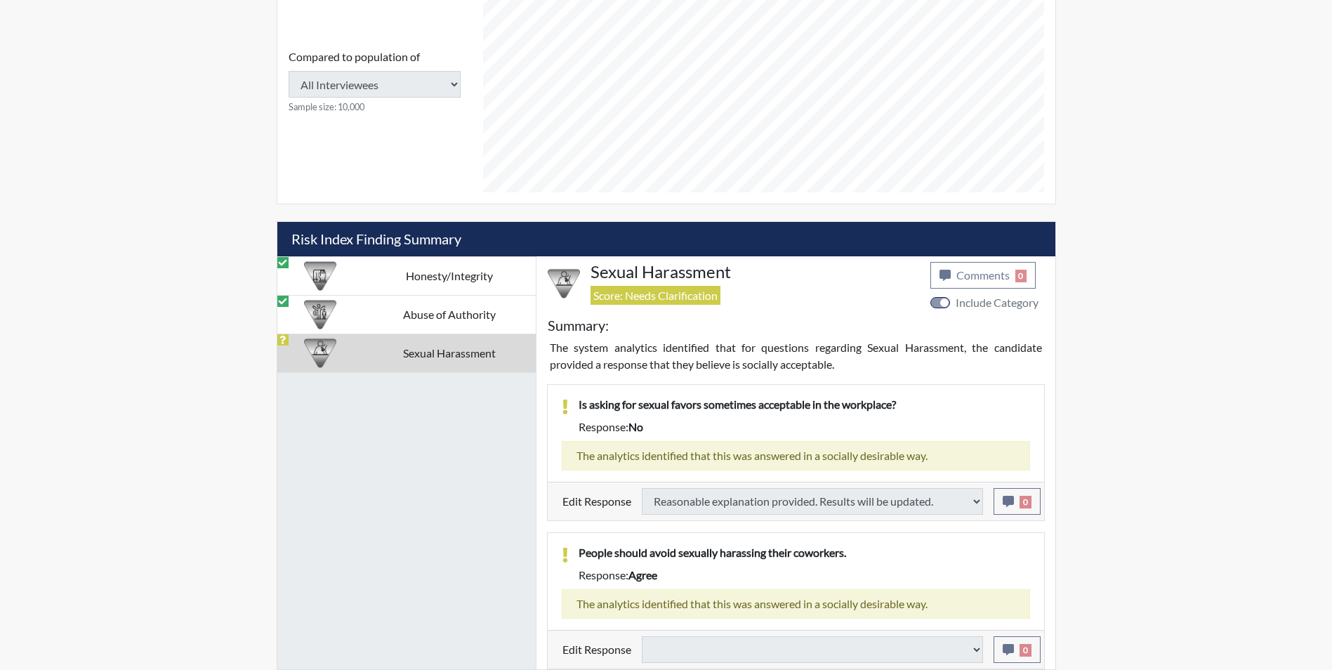
select select
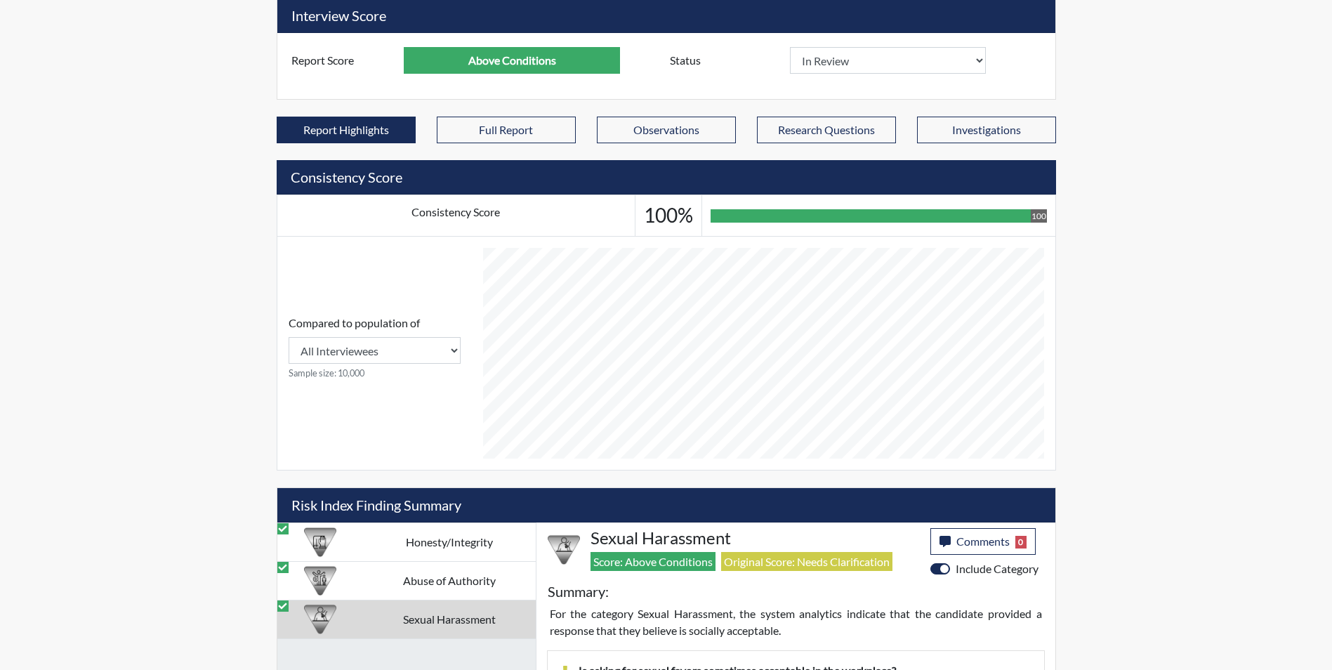
scroll to position [338, 0]
